Goal: Check status: Check status

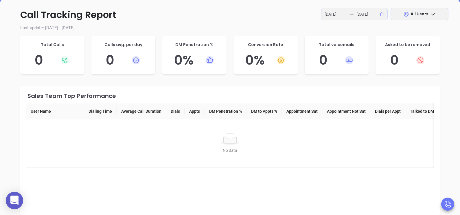
scroll to position [101, 0]
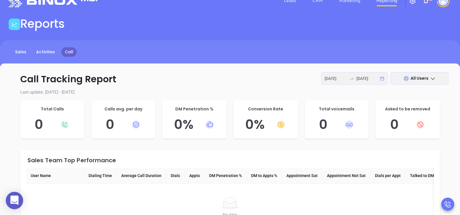
scroll to position [0, 0]
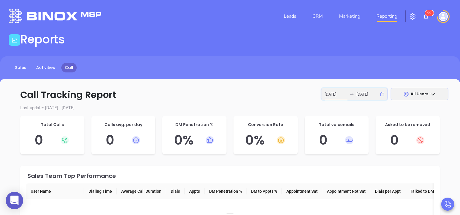
click at [336, 93] on input "[DATE]" at bounding box center [336, 94] width 23 height 6
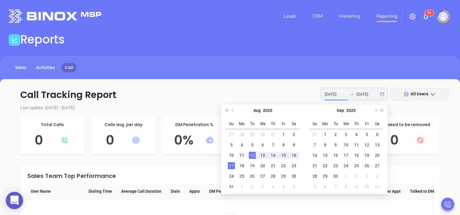
type input "[DATE]"
click at [243, 153] on div "11" at bounding box center [241, 155] width 7 height 7
type input "[DATE]"
click at [281, 156] on div "15" at bounding box center [283, 155] width 7 height 7
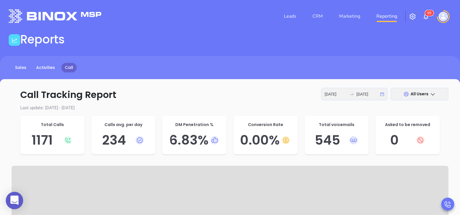
click at [417, 93] on span "All Users" at bounding box center [419, 94] width 18 height 6
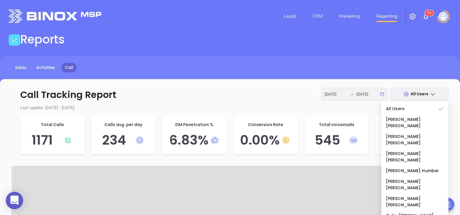
scroll to position [6, 0]
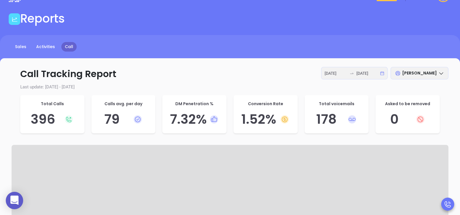
scroll to position [35, 0]
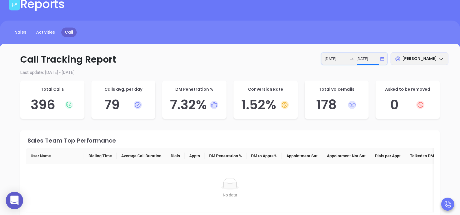
click at [369, 60] on input "[DATE]" at bounding box center [367, 59] width 23 height 6
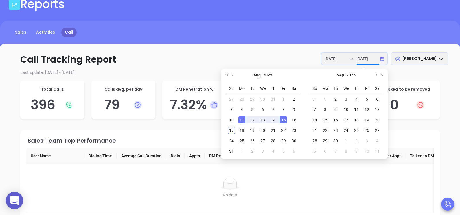
type input "[DATE]"
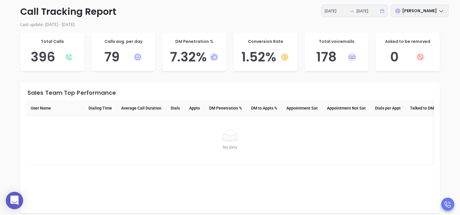
scroll to position [93, 0]
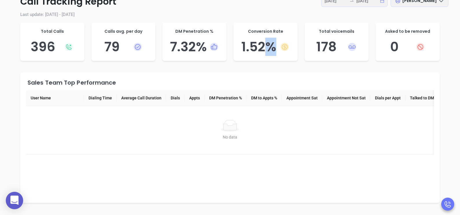
drag, startPoint x: 263, startPoint y: 48, endPoint x: 284, endPoint y: 46, distance: 20.9
click at [284, 46] on h5 "1.52 %" at bounding box center [265, 47] width 53 height 16
click at [284, 46] on icon at bounding box center [285, 47] width 8 height 8
